Goal: Information Seeking & Learning: Learn about a topic

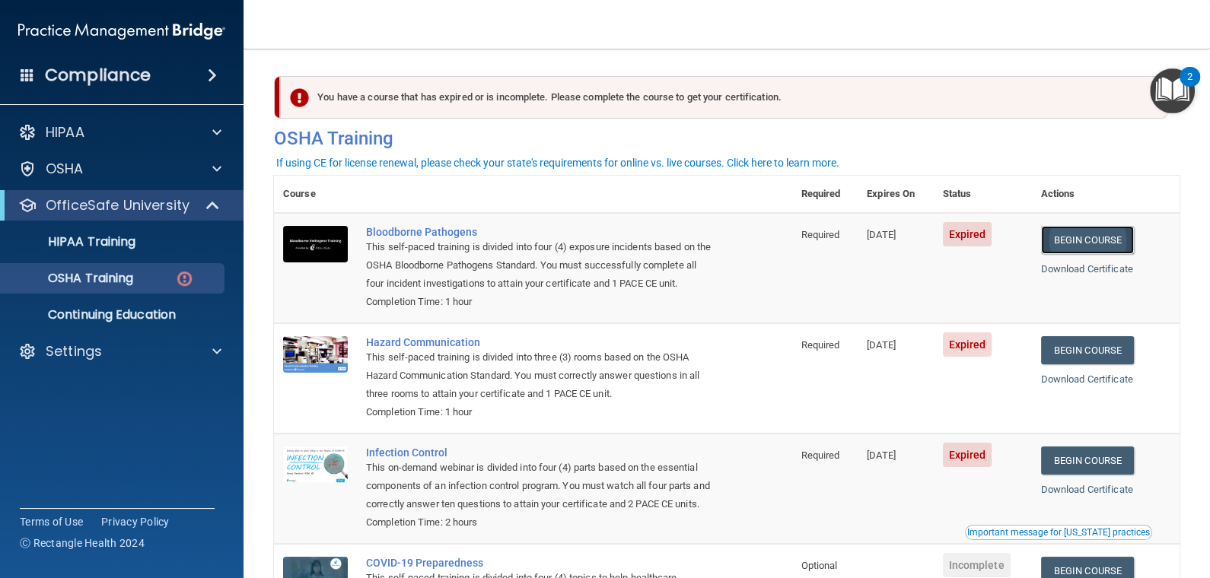
click at [1074, 234] on link "Begin Course" at bounding box center [1087, 240] width 93 height 28
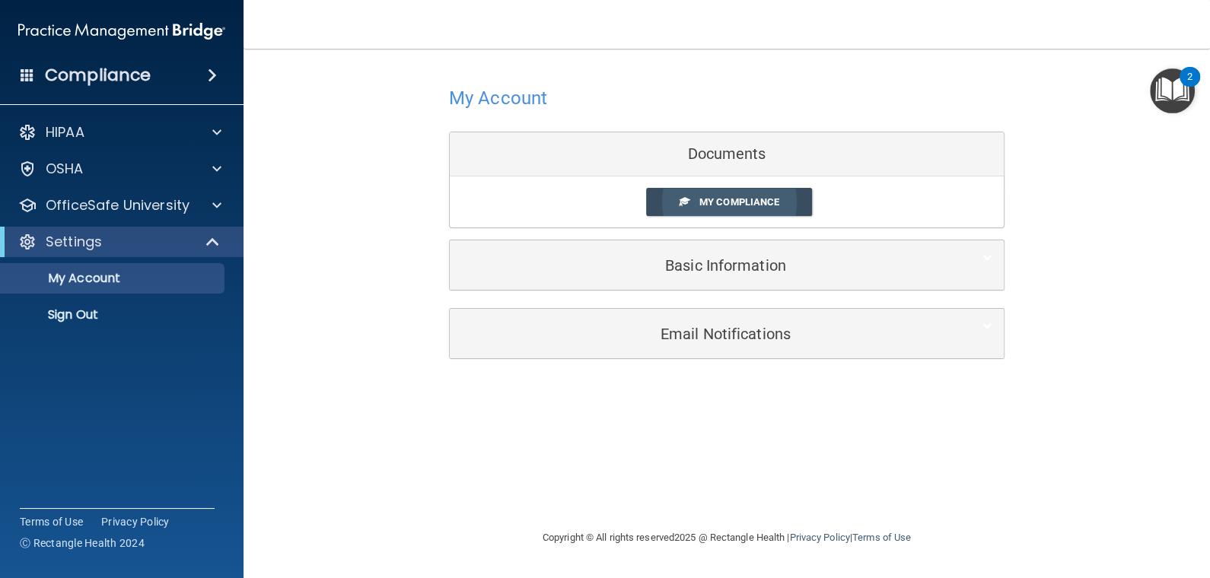
click at [753, 204] on span "My Compliance" at bounding box center [739, 201] width 80 height 11
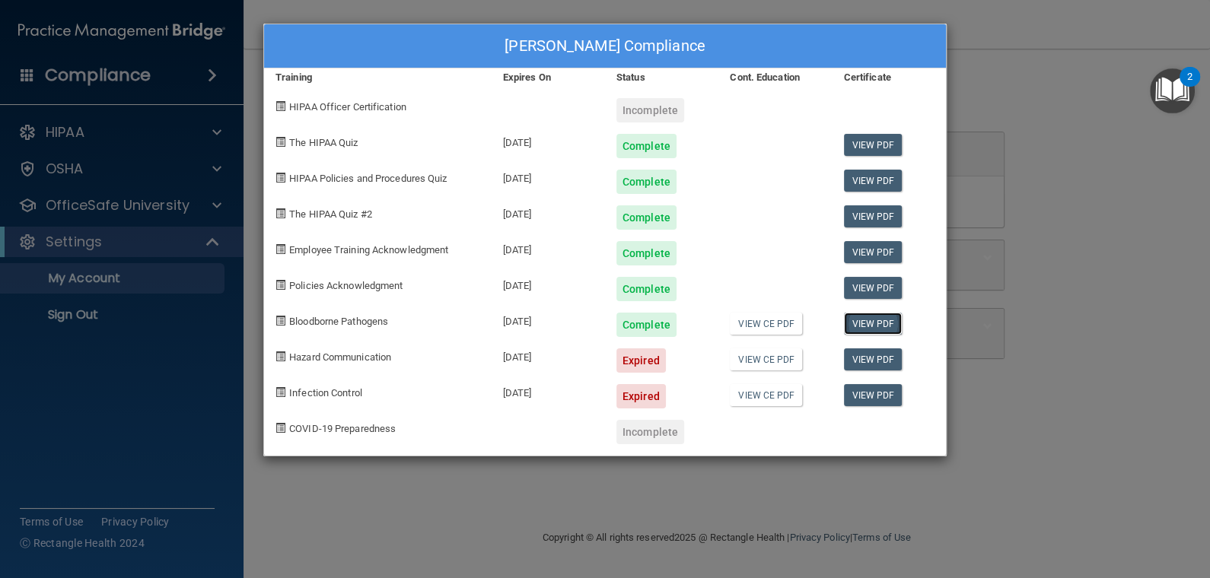
click at [865, 322] on link "View PDF" at bounding box center [873, 324] width 59 height 22
click at [1017, 161] on div "Tiffany Hagen's Compliance Training Expires On Status Cont. Education Certifica…" at bounding box center [605, 289] width 1210 height 578
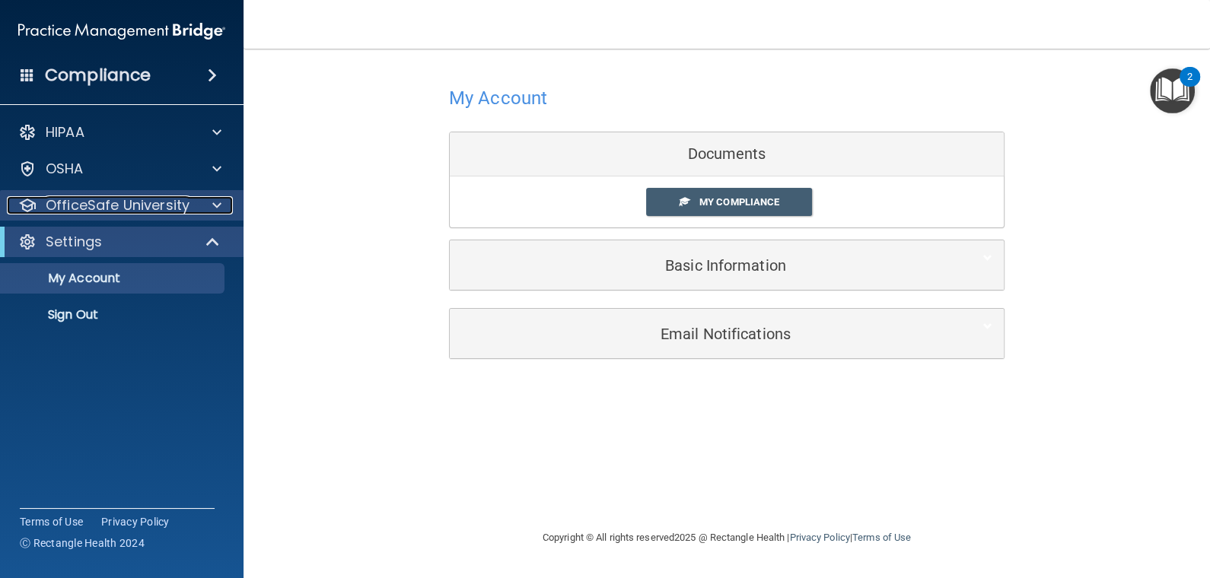
click at [84, 205] on p "OfficeSafe University" at bounding box center [118, 205] width 144 height 18
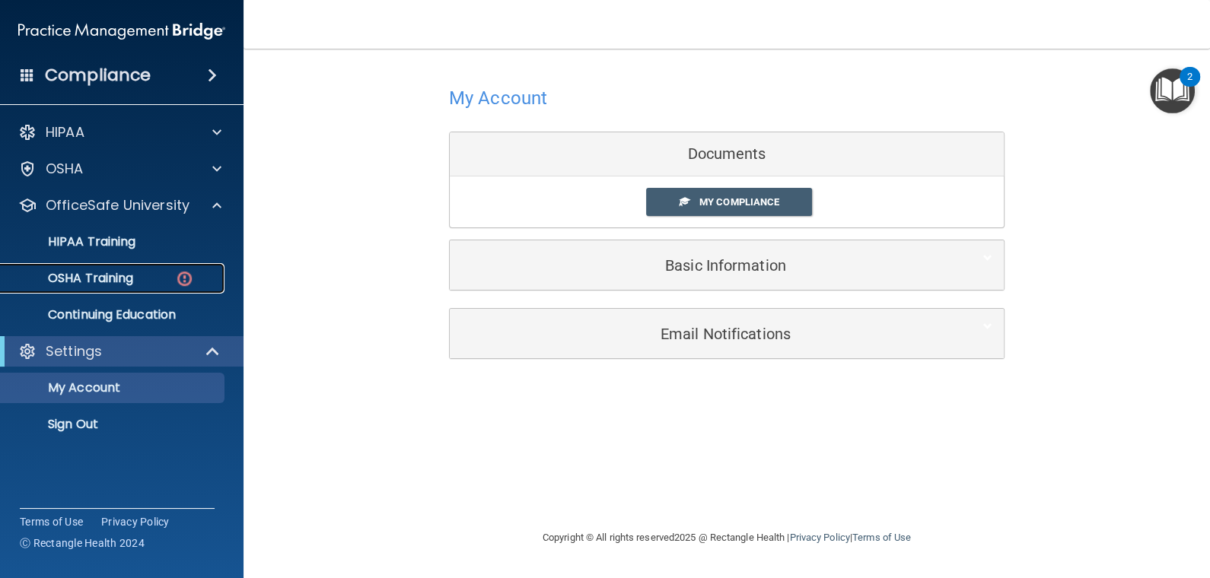
click at [104, 276] on p "OSHA Training" at bounding box center [71, 278] width 123 height 15
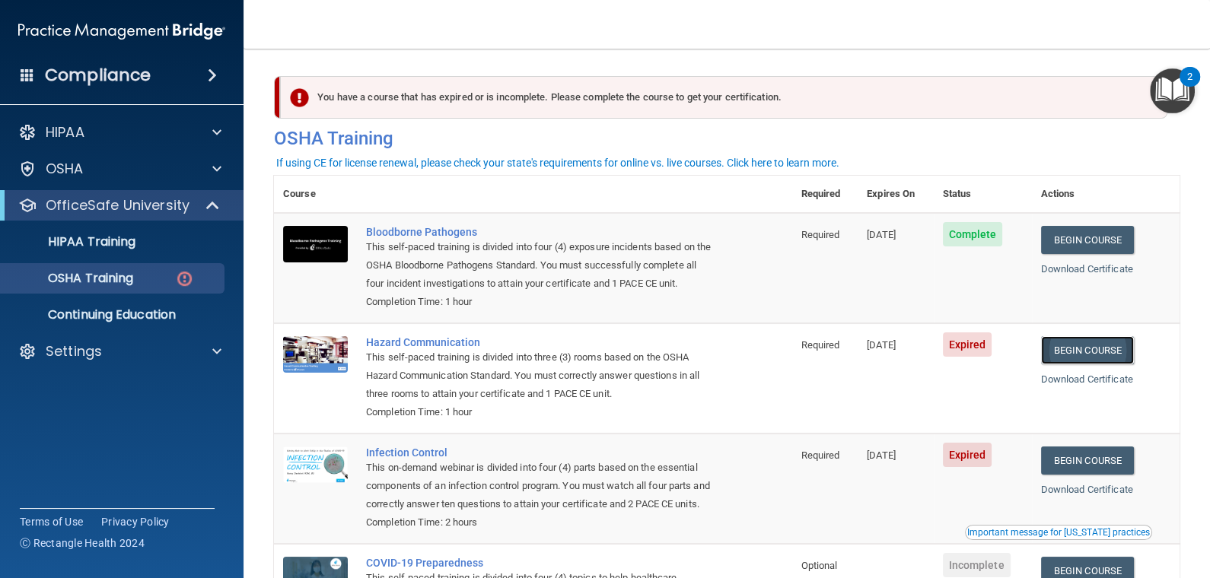
click at [1103, 352] on link "Begin Course" at bounding box center [1087, 350] width 93 height 28
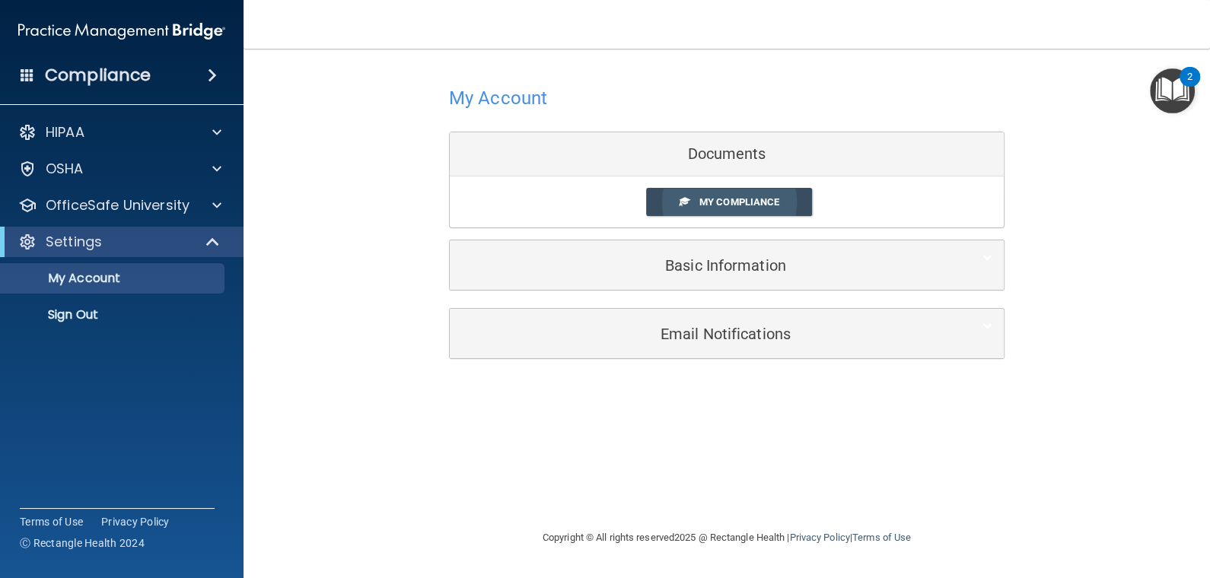
click at [705, 211] on link "My Compliance" at bounding box center [729, 202] width 167 height 28
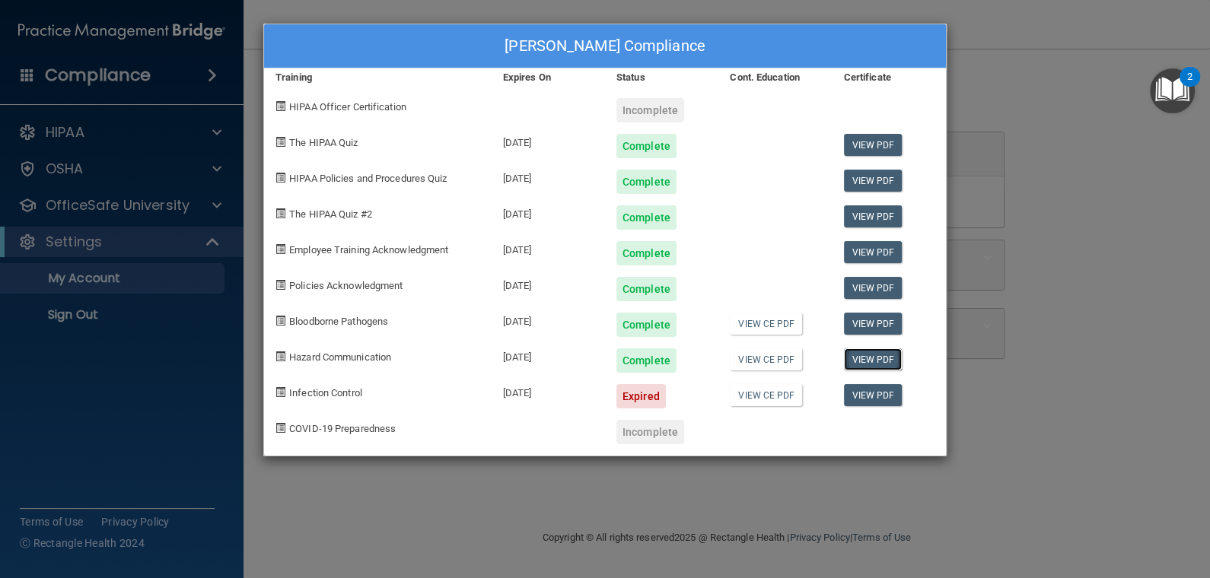
click at [870, 358] on link "View PDF" at bounding box center [873, 359] width 59 height 22
click at [992, 110] on div "Tiffany Hagen's Compliance Training Expires On Status Cont. Education Certifica…" at bounding box center [605, 289] width 1210 height 578
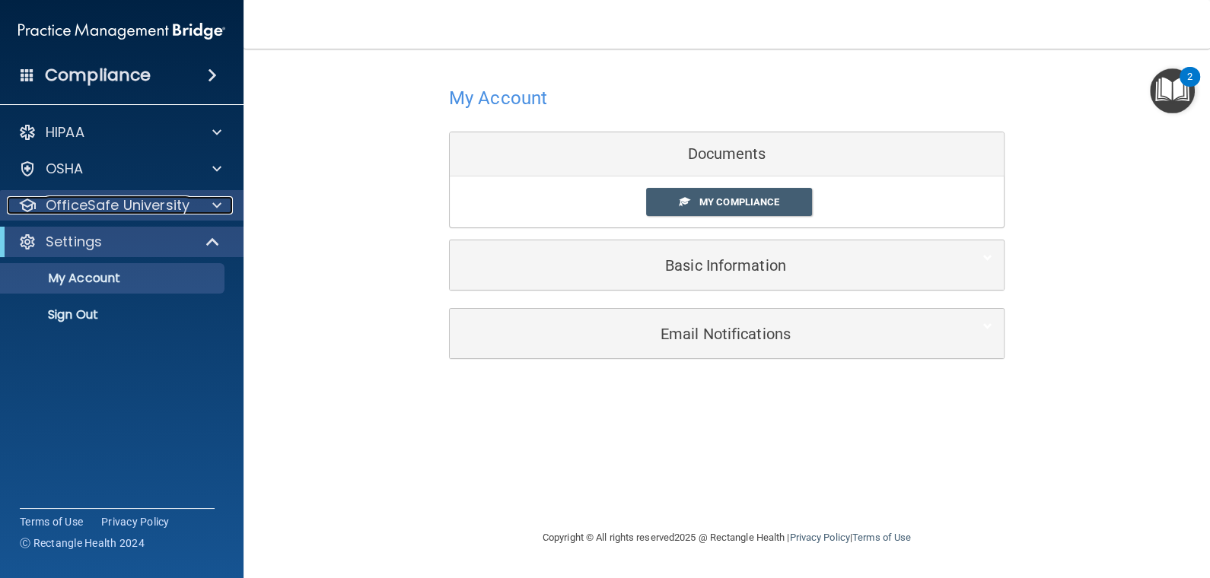
click at [113, 204] on p "OfficeSafe University" at bounding box center [118, 205] width 144 height 18
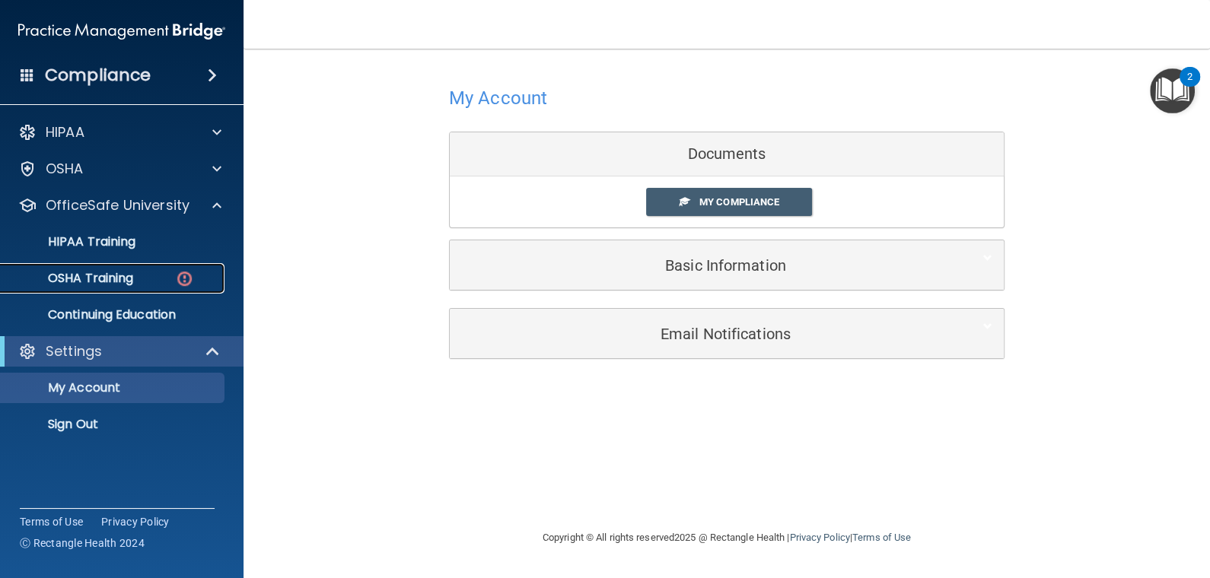
click at [113, 272] on p "OSHA Training" at bounding box center [71, 278] width 123 height 15
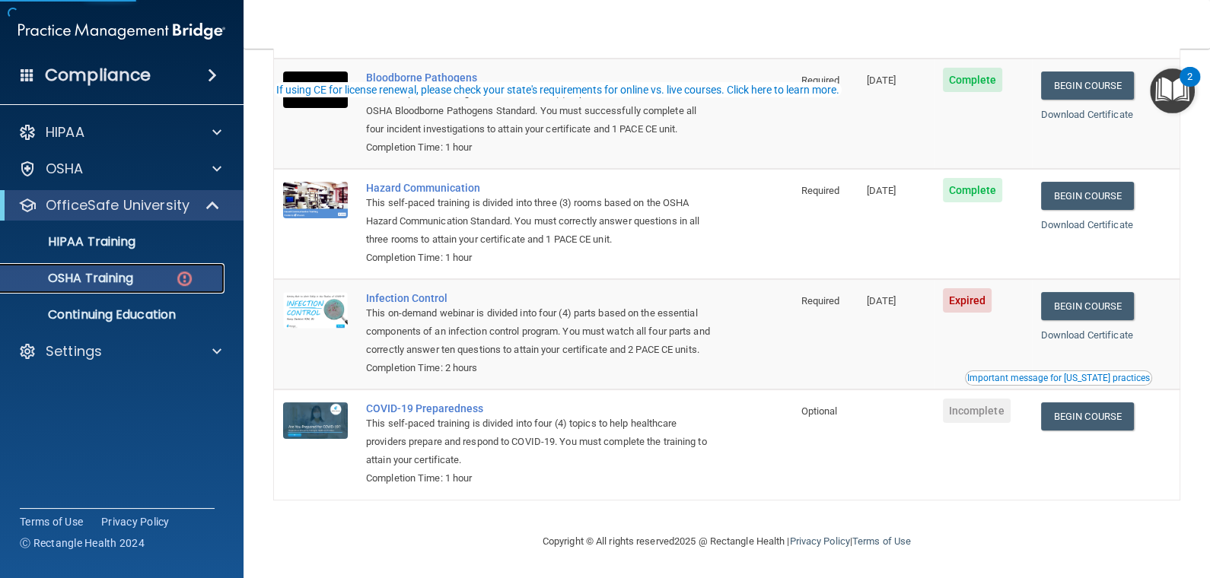
scroll to position [174, 0]
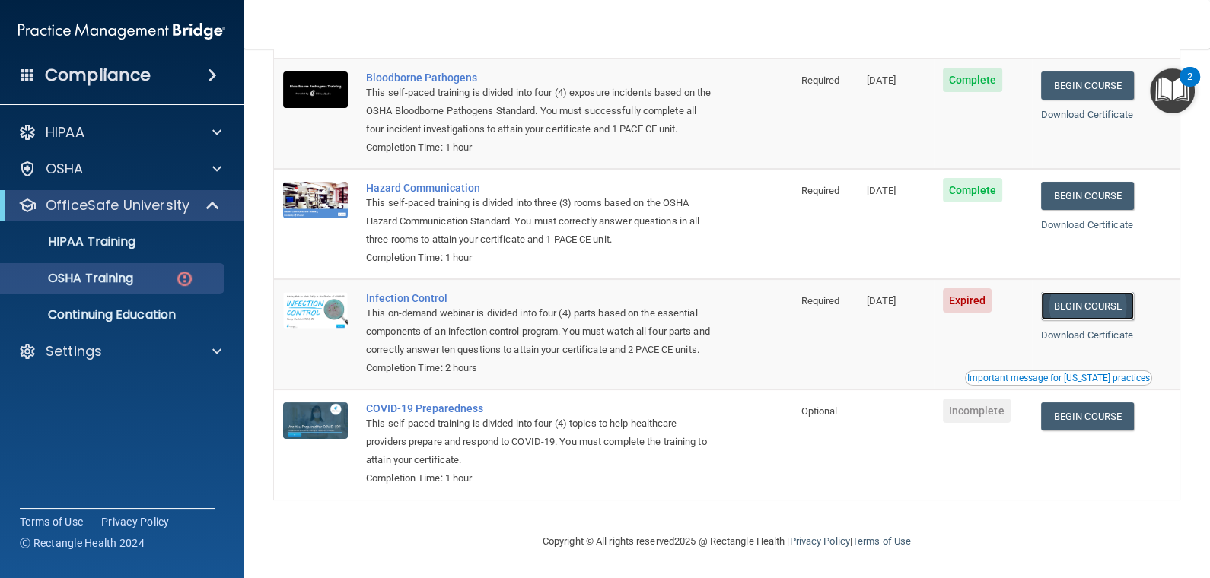
click at [1073, 292] on link "Begin Course" at bounding box center [1087, 306] width 93 height 28
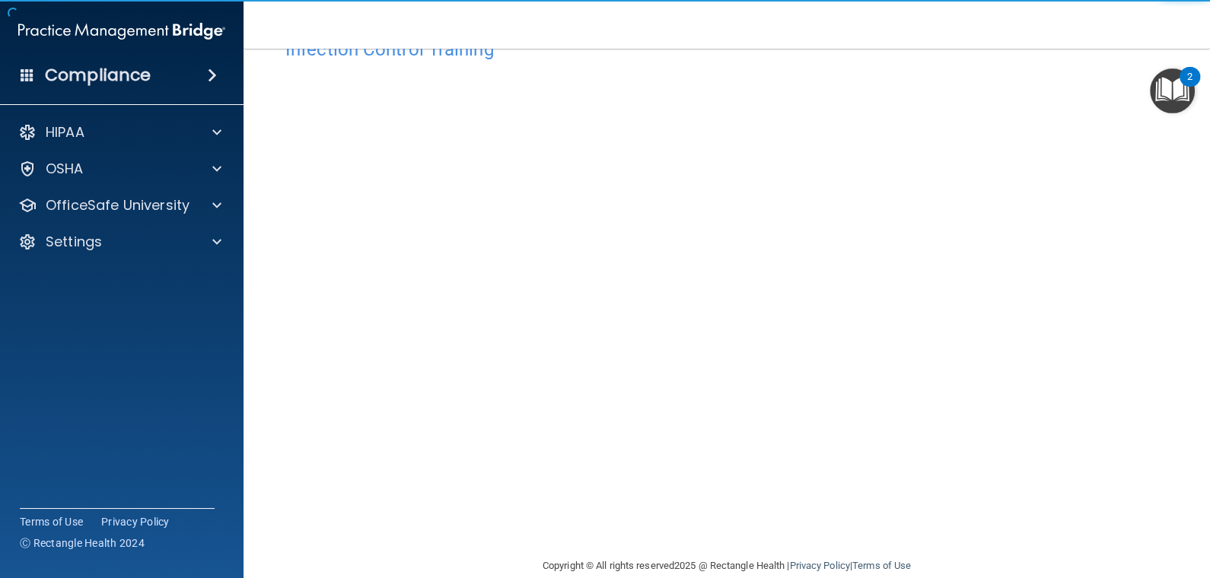
scroll to position [73, 0]
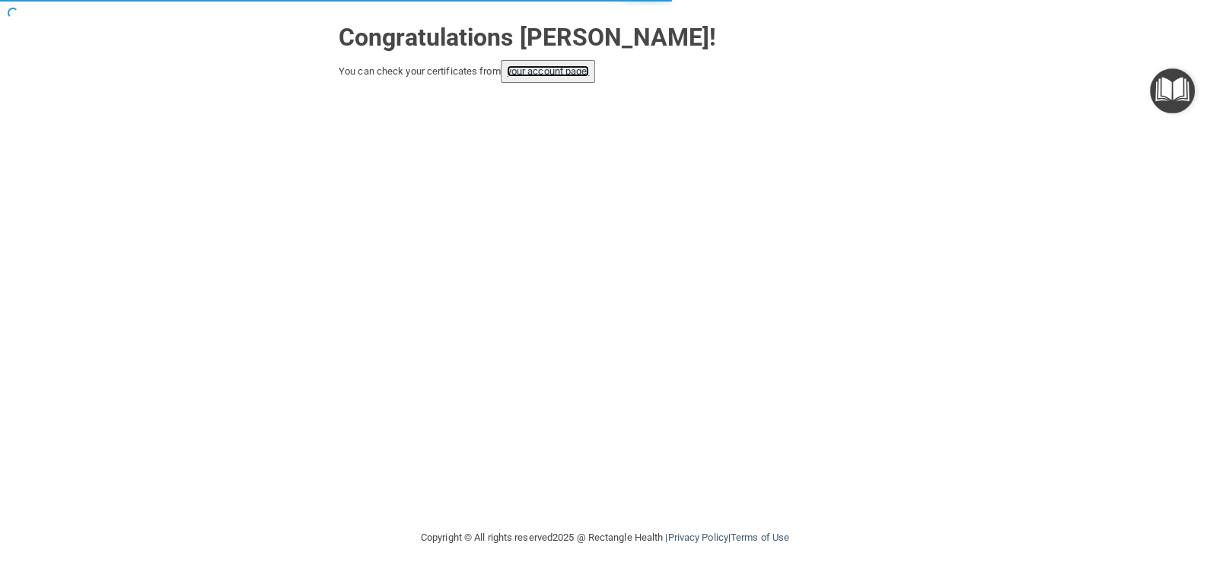
click at [539, 65] on link "your account page!" at bounding box center [548, 70] width 83 height 11
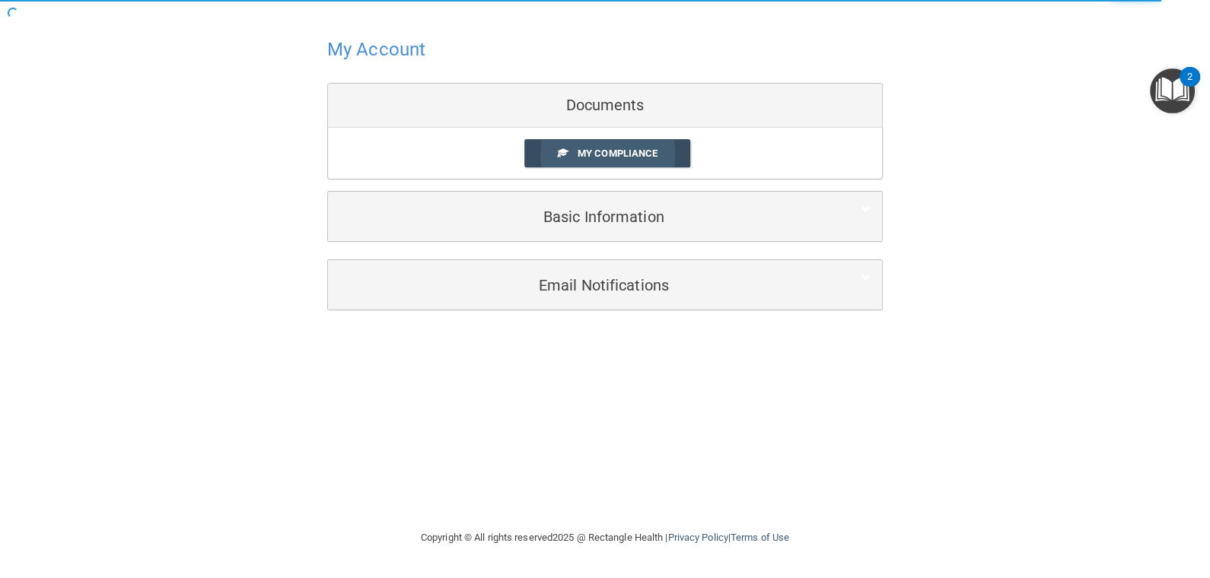
click at [567, 150] on link "My Compliance" at bounding box center [607, 153] width 167 height 28
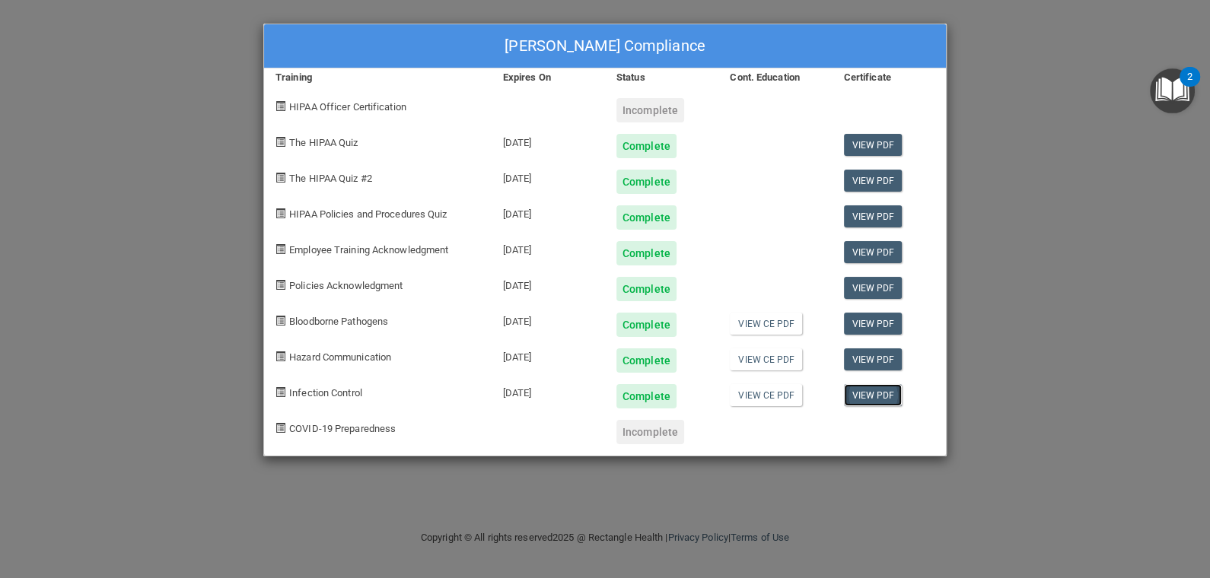
click at [862, 393] on link "View PDF" at bounding box center [873, 395] width 59 height 22
click at [1001, 72] on div "Tiffany Hagen's Compliance Training Expires On Status Cont. Education Certifica…" at bounding box center [605, 289] width 1210 height 578
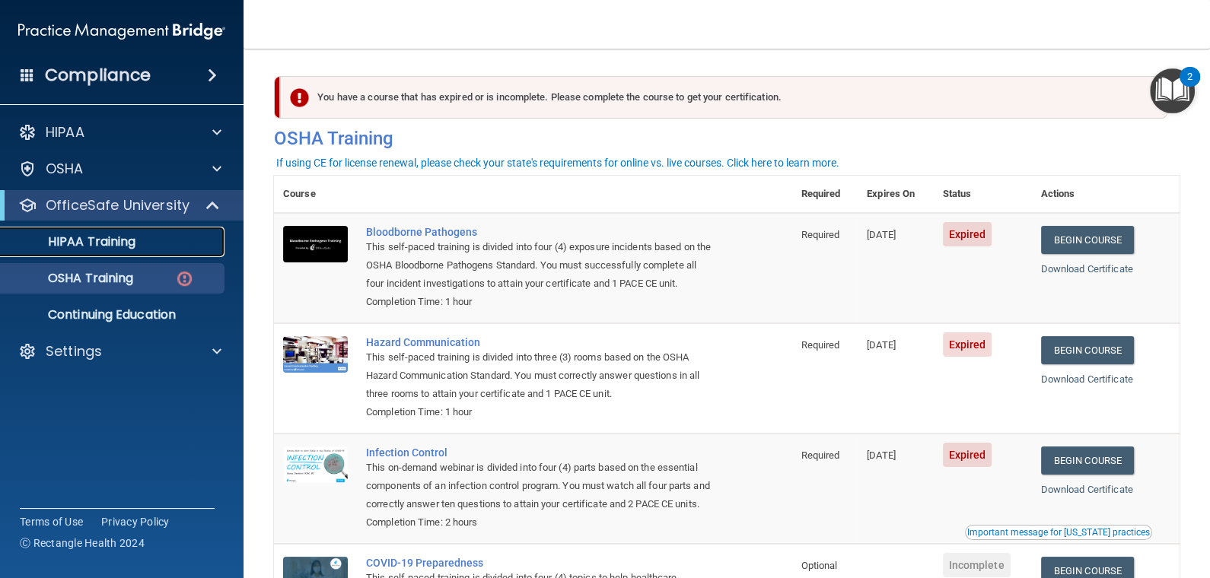
click at [113, 243] on p "HIPAA Training" at bounding box center [73, 241] width 126 height 15
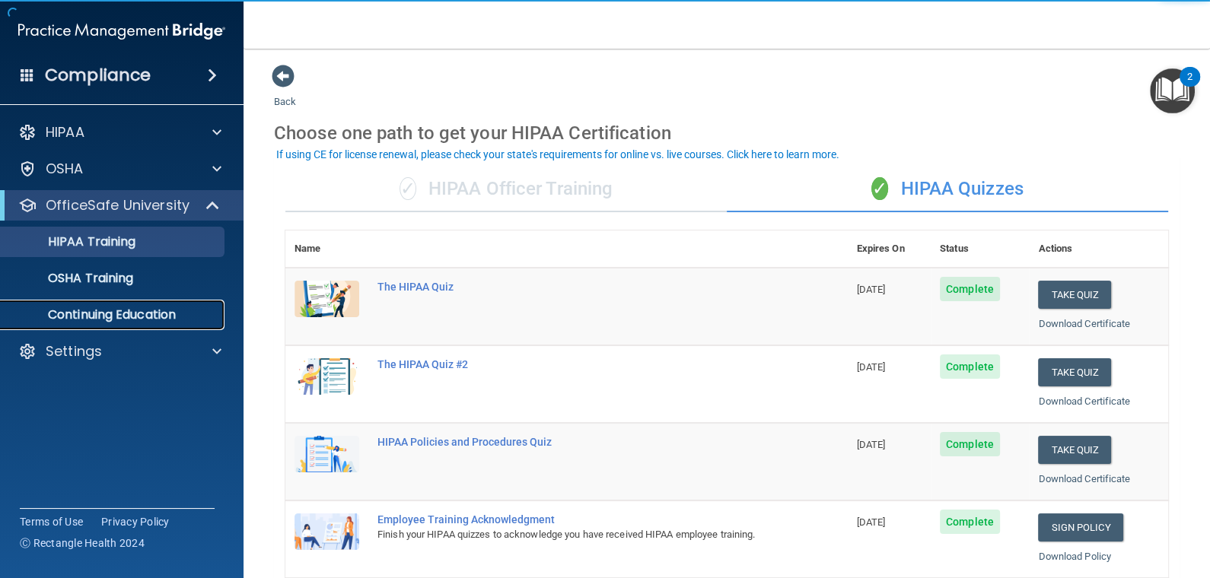
click at [98, 317] on p "Continuing Education" at bounding box center [114, 314] width 208 height 15
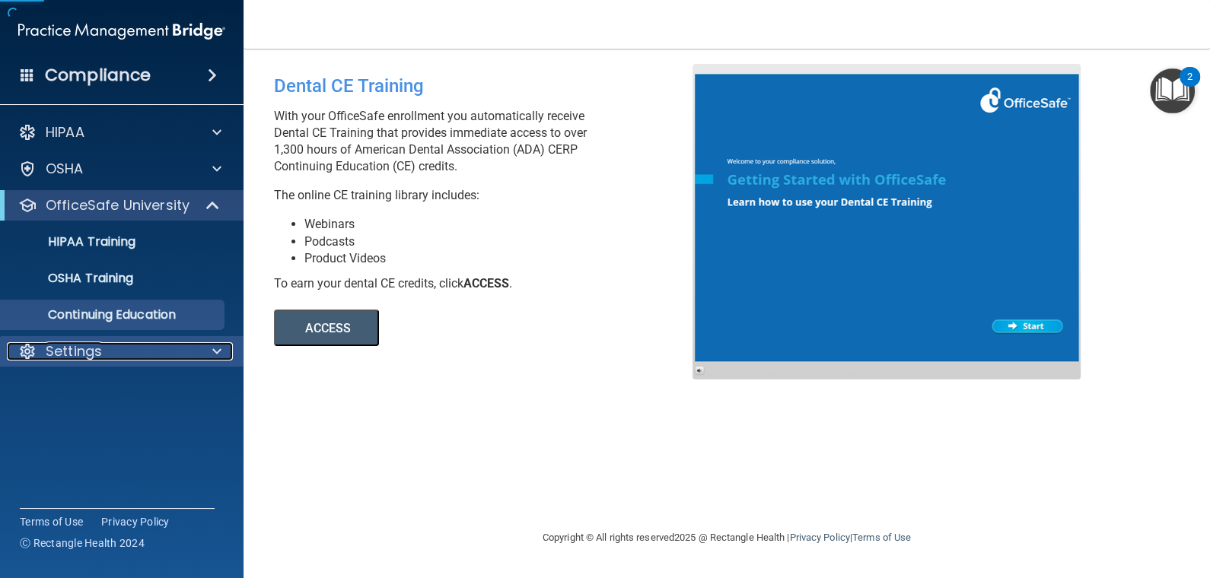
click at [91, 342] on p "Settings" at bounding box center [74, 351] width 56 height 18
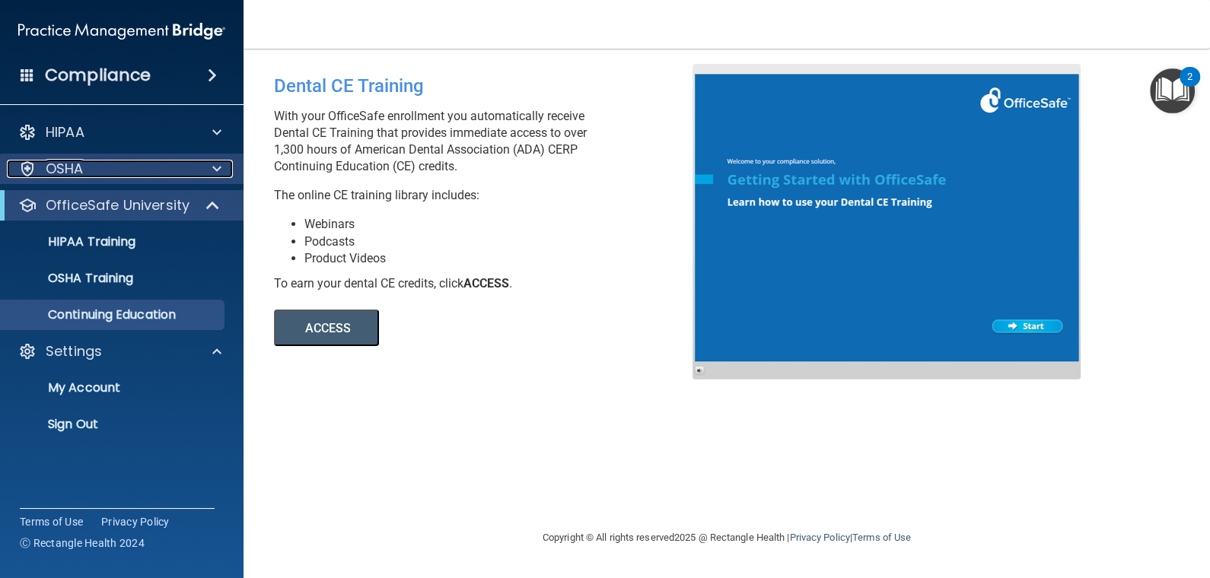
click at [118, 175] on div "OSHA" at bounding box center [101, 169] width 189 height 18
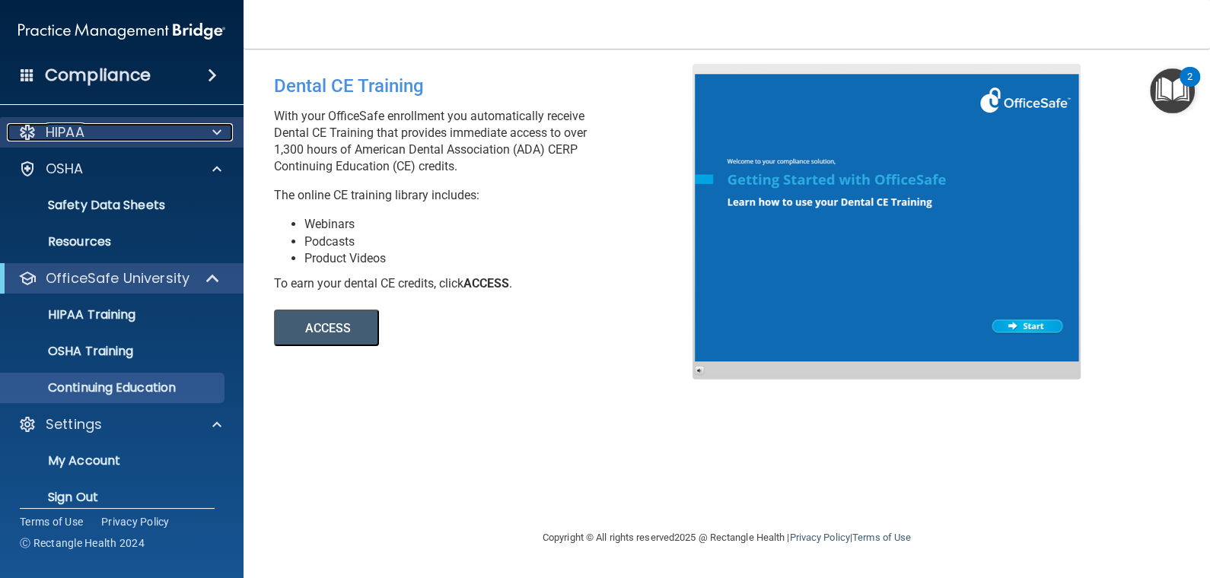
click at [134, 123] on div "HIPAA" at bounding box center [101, 132] width 189 height 18
